Goal: Information Seeking & Learning: Understand process/instructions

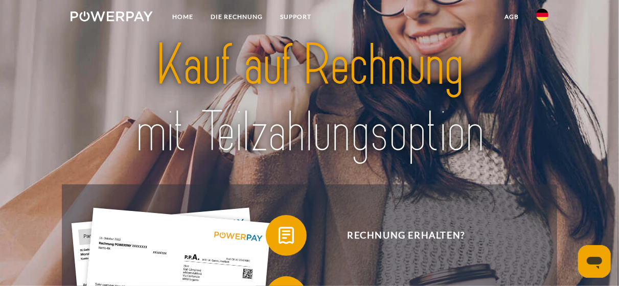
click at [542, 13] on img at bounding box center [542, 15] width 12 height 12
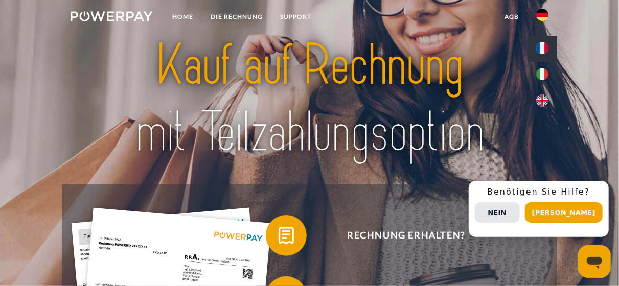
click at [542, 48] on img at bounding box center [542, 48] width 12 height 12
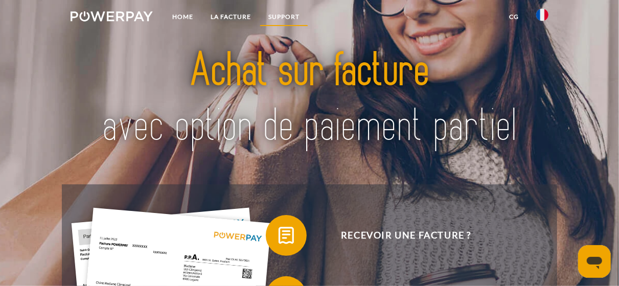
click at [283, 16] on link "Support" at bounding box center [284, 17] width 49 height 18
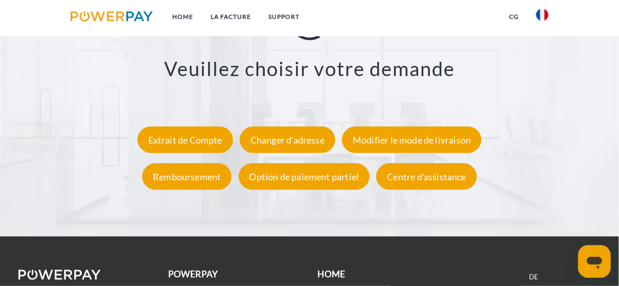
scroll to position [1809, 0]
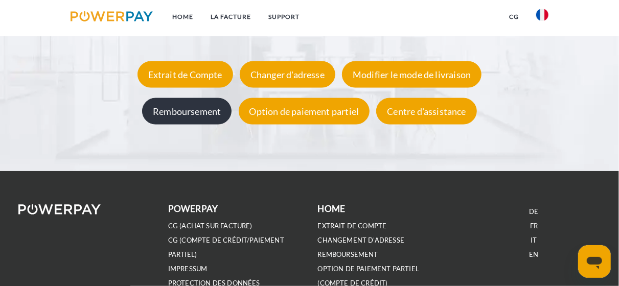
click at [184, 124] on div "Remboursement" at bounding box center [186, 111] width 89 height 27
